Goal: Task Accomplishment & Management: Manage account settings

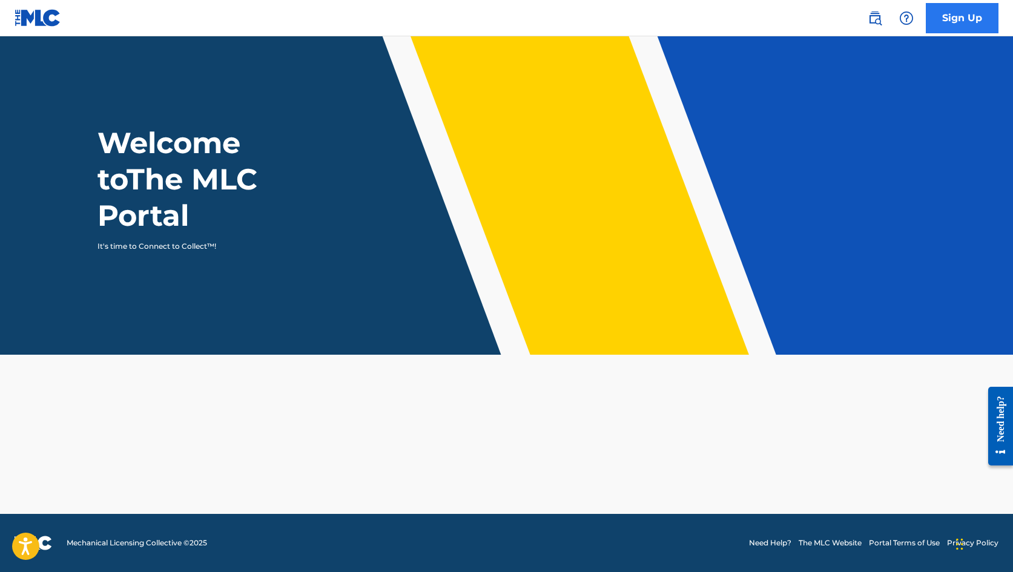
click at [971, 16] on link "Sign Up" at bounding box center [962, 18] width 73 height 30
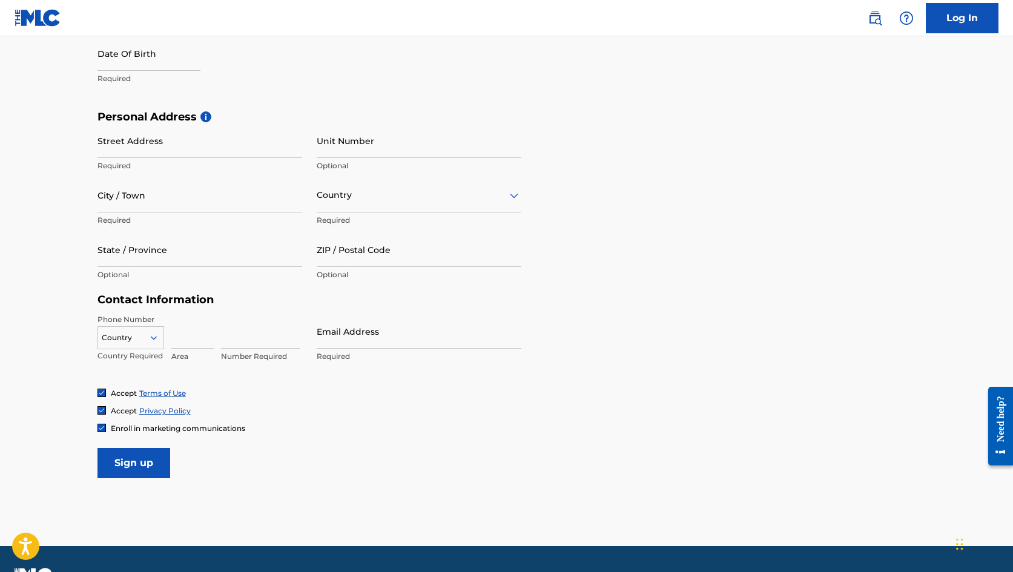
scroll to position [345, 0]
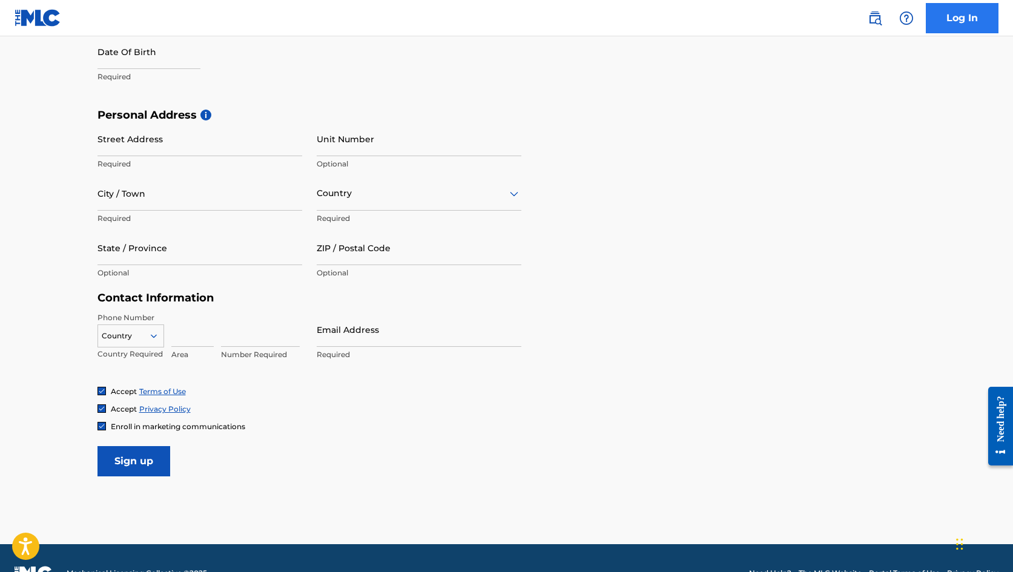
click at [942, 21] on link "Log In" at bounding box center [962, 18] width 73 height 30
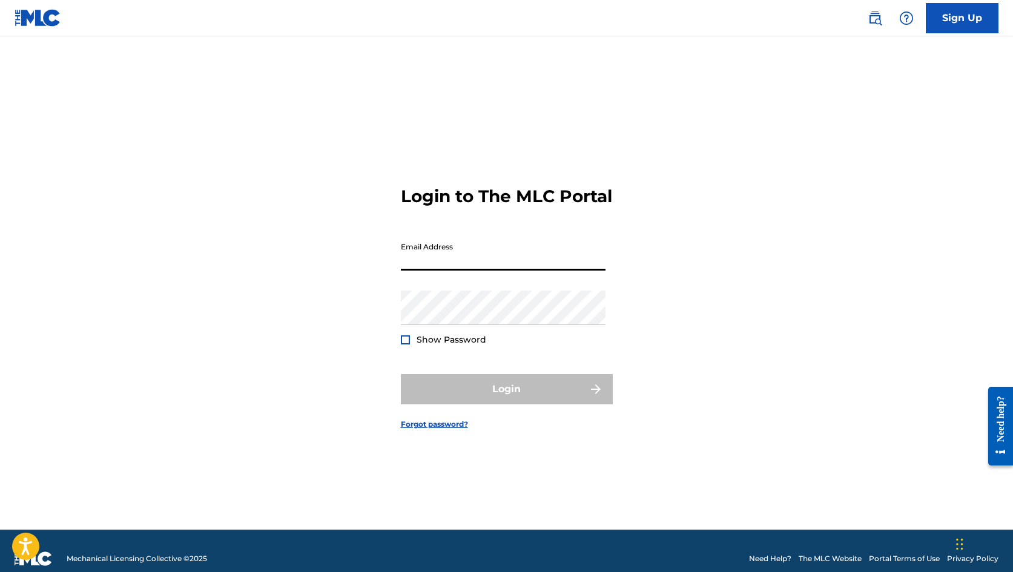
type input "[EMAIL_ADDRESS][DOMAIN_NAME]"
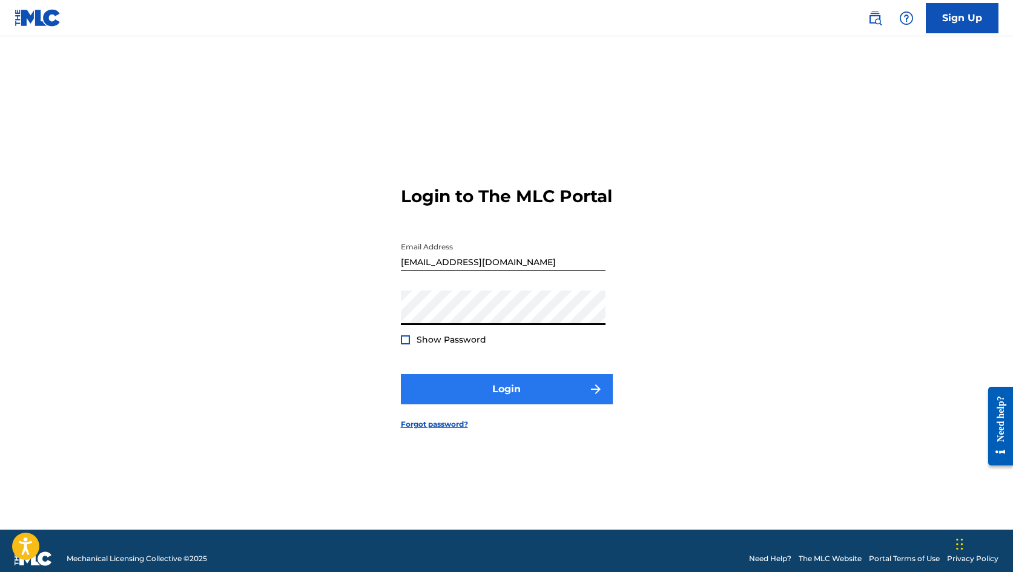
click at [497, 399] on button "Login" at bounding box center [507, 389] width 212 height 30
